Goal: Browse casually

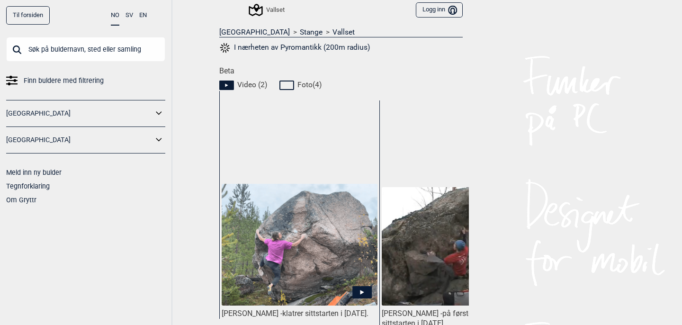
scroll to position [388, 0]
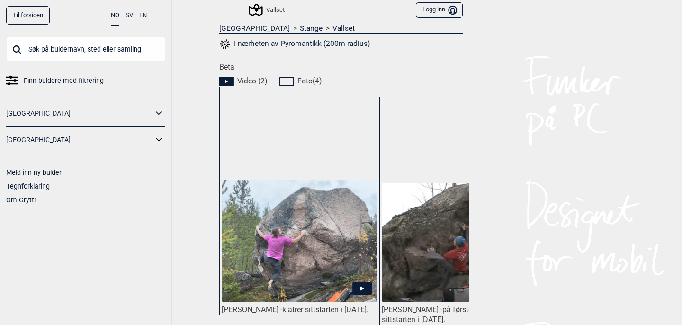
click at [363, 282] on icon at bounding box center [361, 288] width 19 height 12
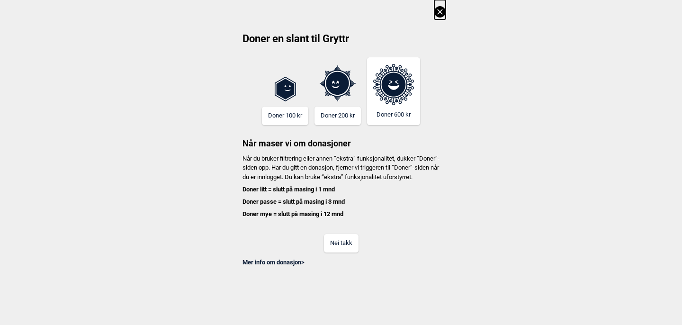
click at [443, 13] on icon at bounding box center [439, 11] width 11 height 11
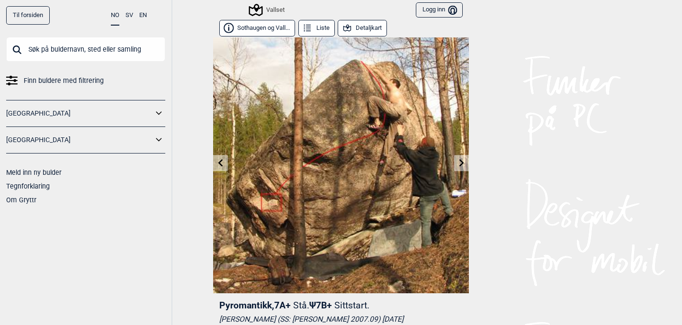
click at [222, 166] on link at bounding box center [220, 163] width 15 height 16
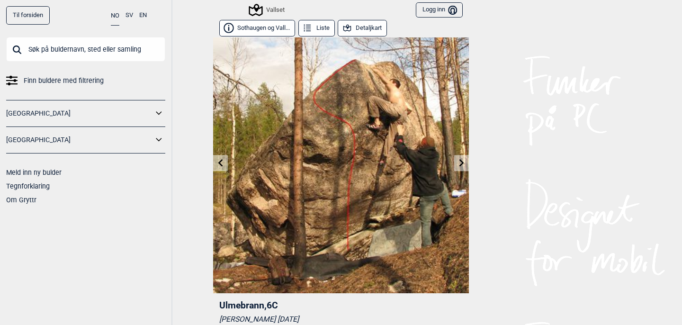
click at [222, 166] on link at bounding box center [220, 163] width 15 height 16
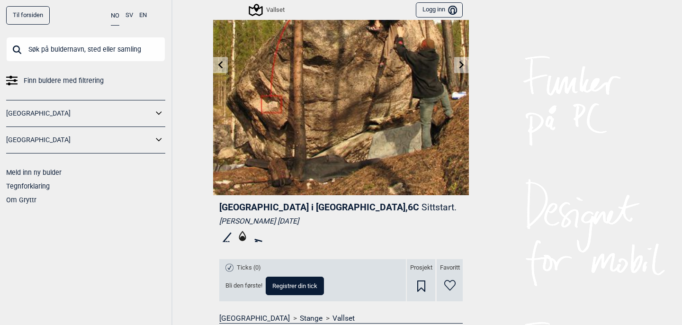
scroll to position [98, 0]
click at [224, 66] on link at bounding box center [220, 66] width 15 height 16
